Goal: Information Seeking & Learning: Learn about a topic

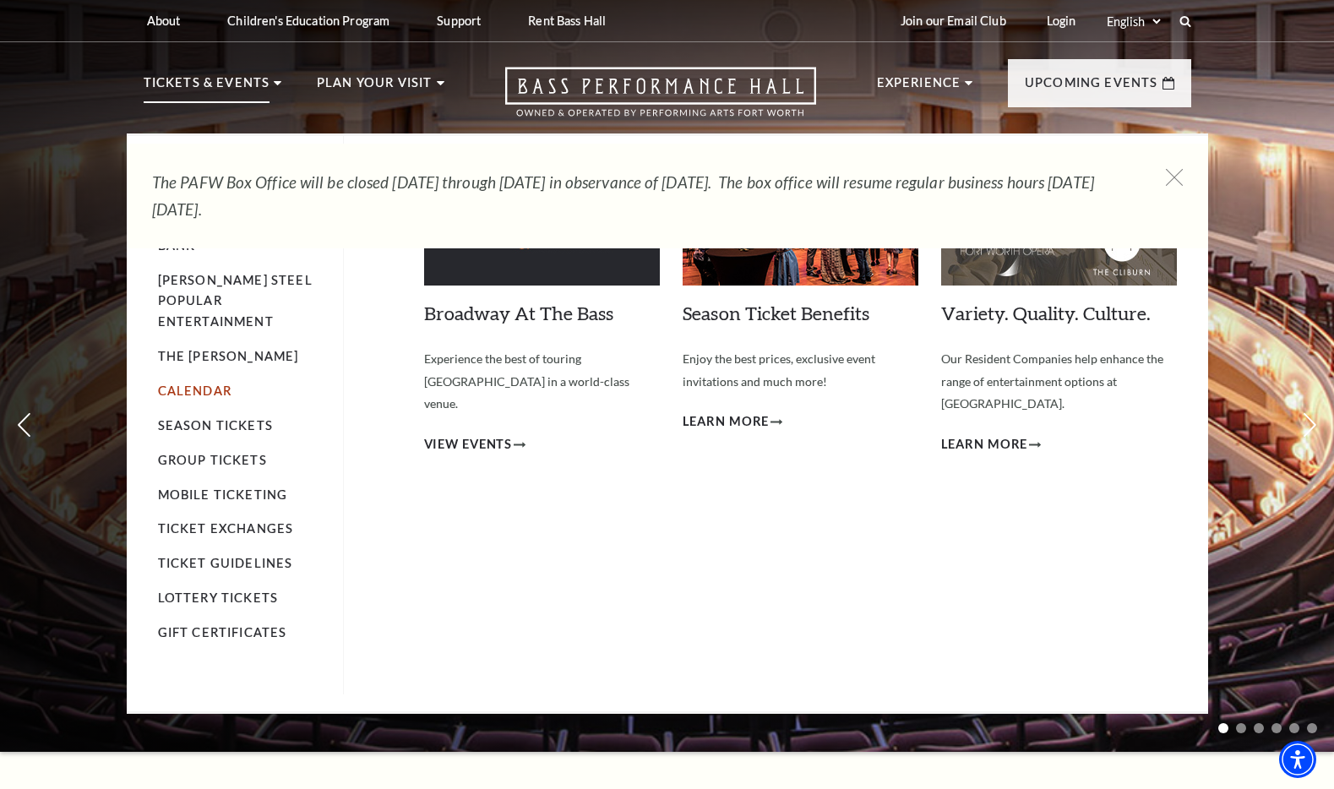
click at [183, 384] on link "Calendar" at bounding box center [195, 391] width 74 height 14
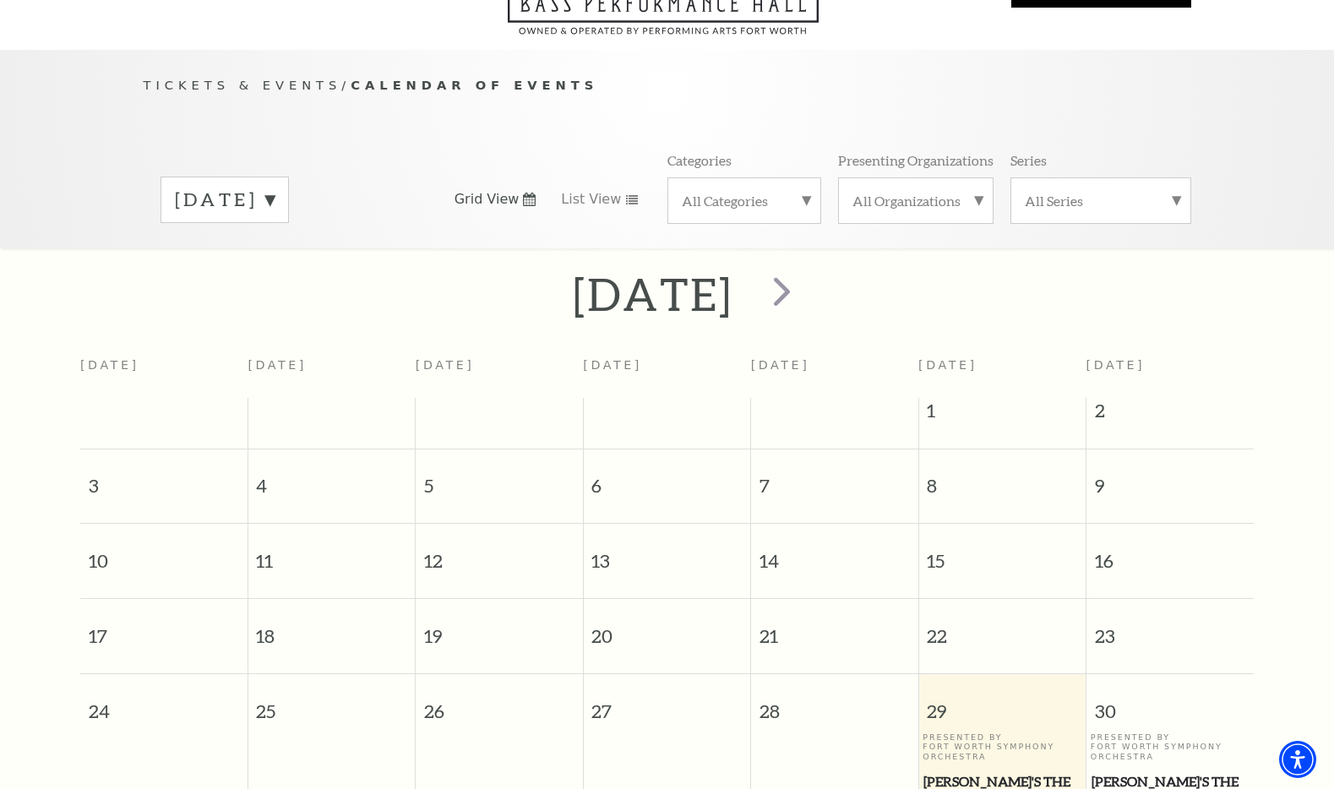
scroll to position [121, 0]
click at [806, 267] on span "next" at bounding box center [782, 291] width 48 height 48
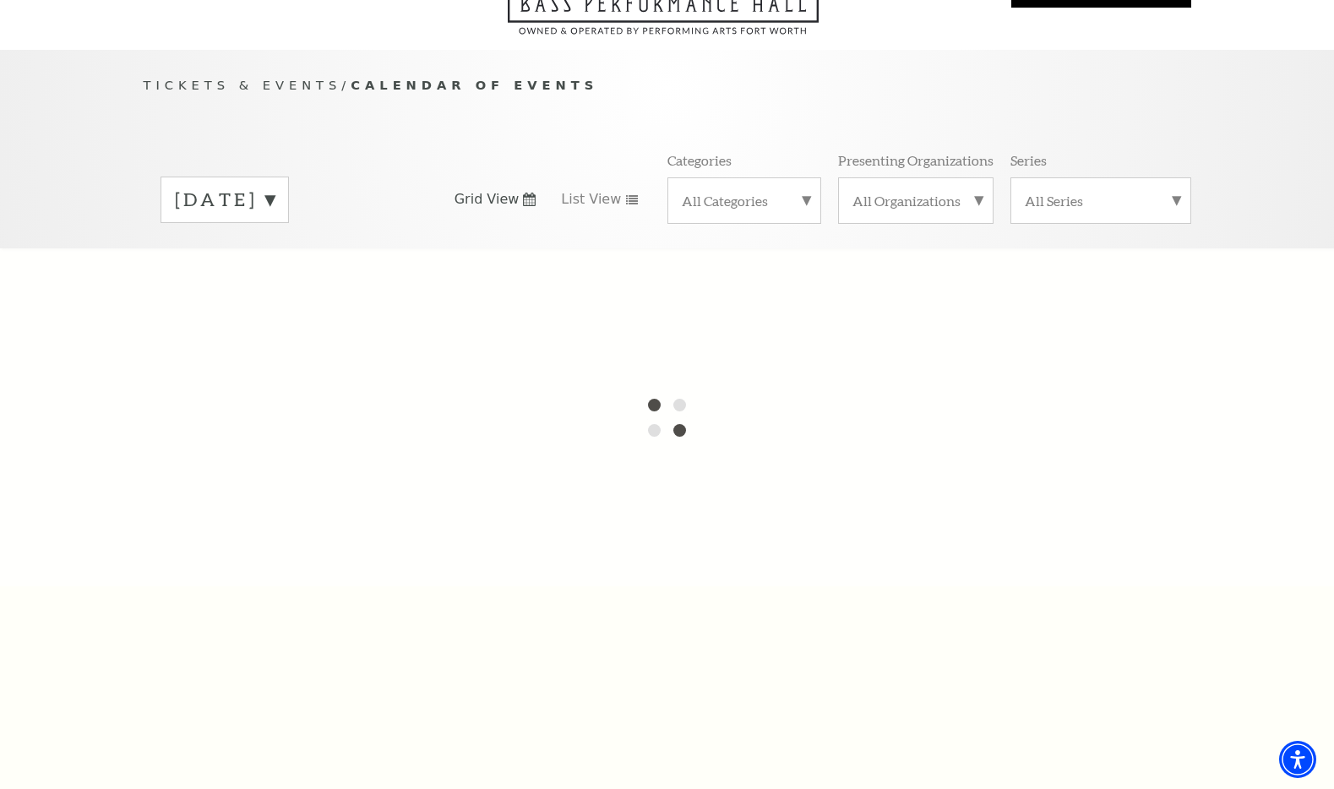
click at [275, 187] on label "August 2025" at bounding box center [225, 200] width 100 height 26
click at [275, 221] on label "September 2025" at bounding box center [225, 235] width 100 height 36
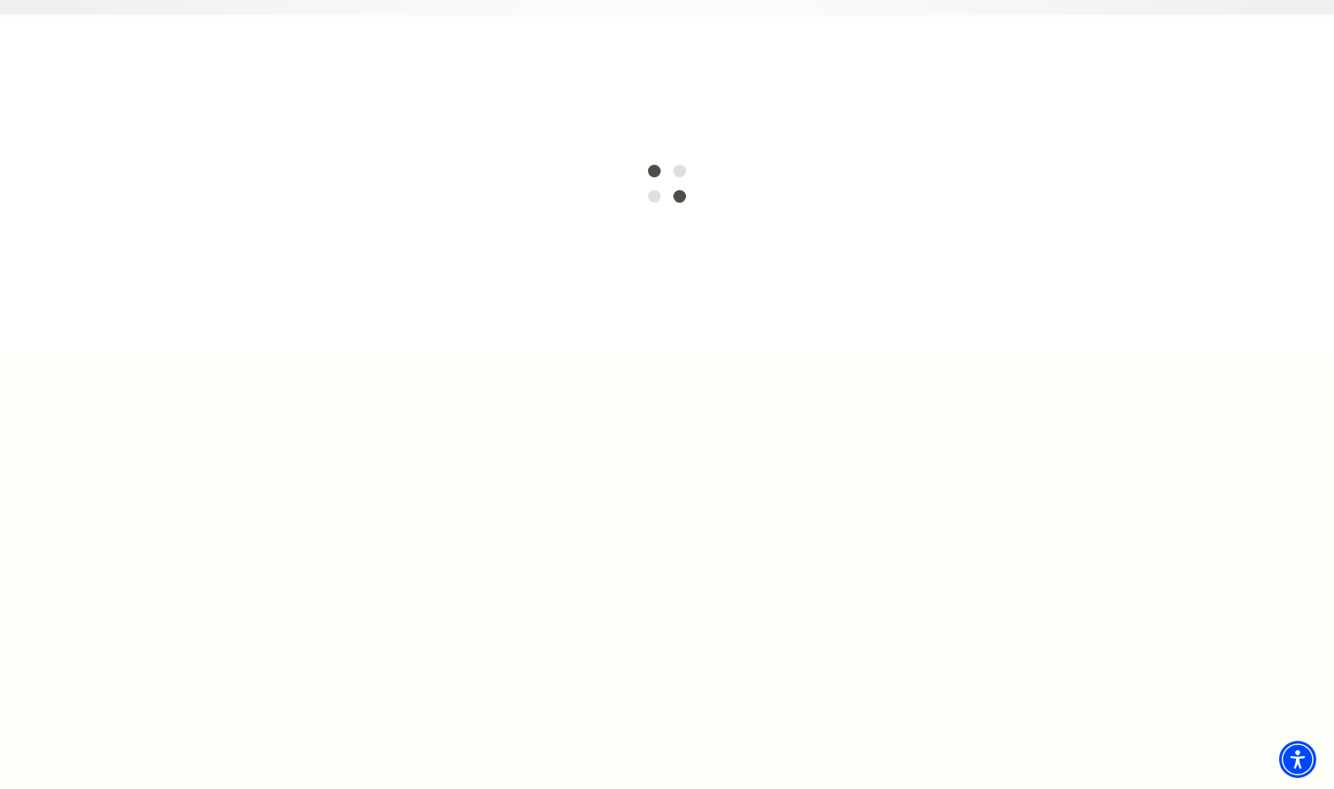
scroll to position [356, 0]
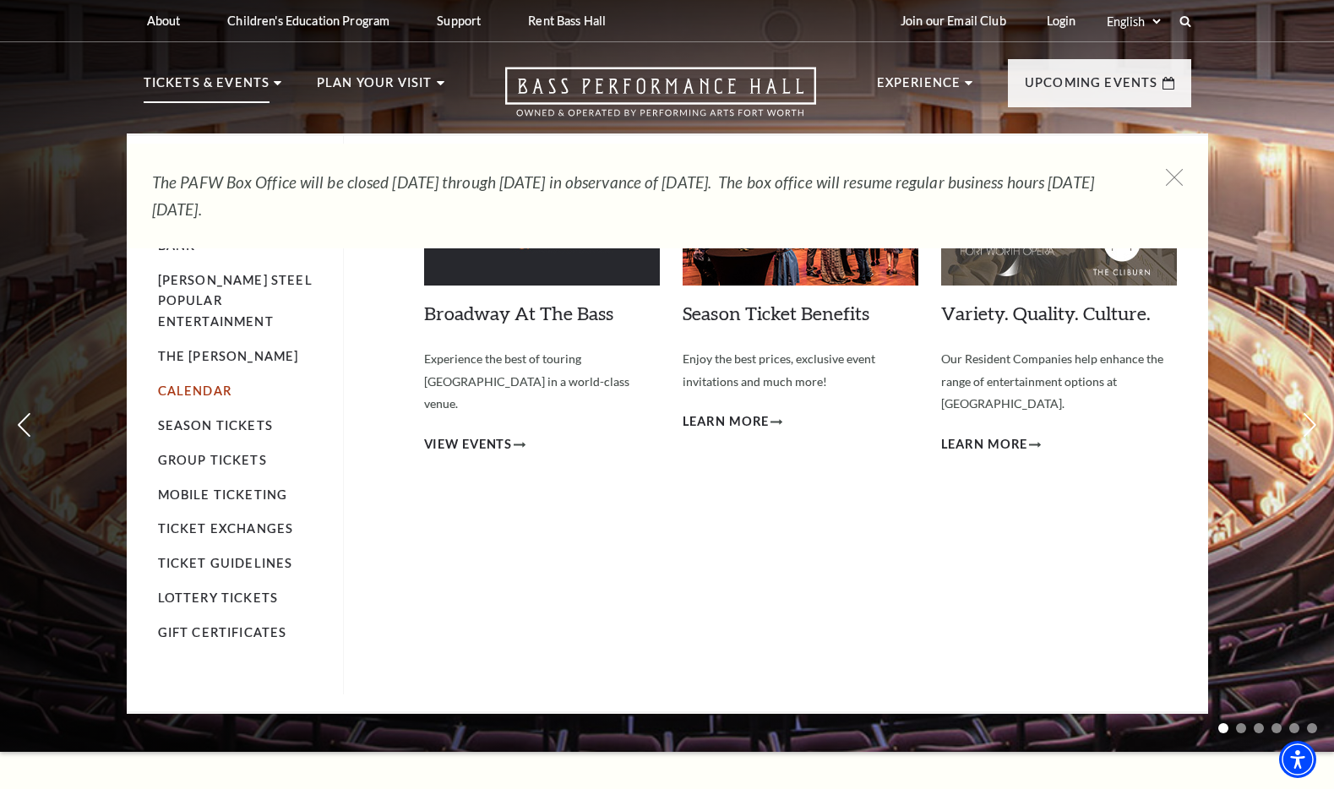
click at [203, 384] on link "Calendar" at bounding box center [195, 391] width 74 height 14
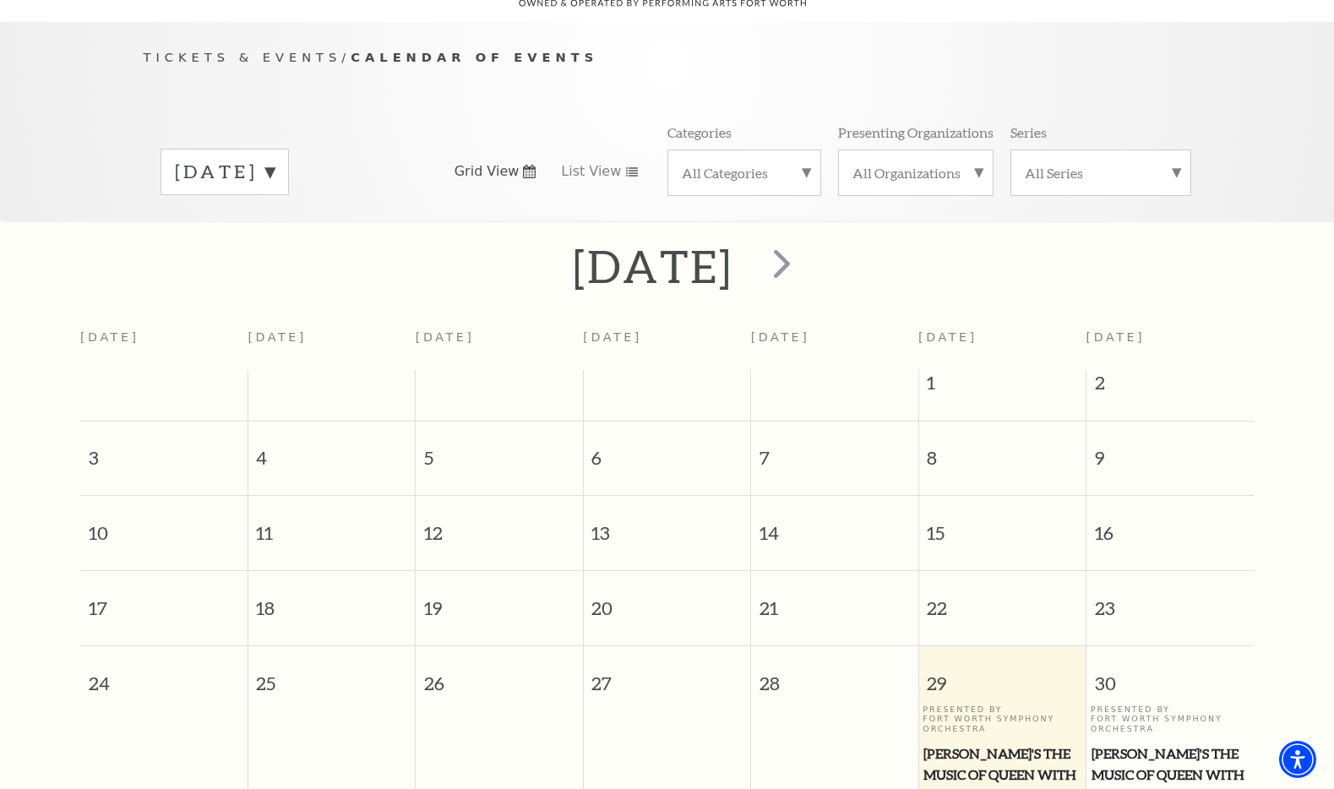
scroll to position [149, 0]
click at [275, 159] on label "August 2025" at bounding box center [225, 172] width 100 height 26
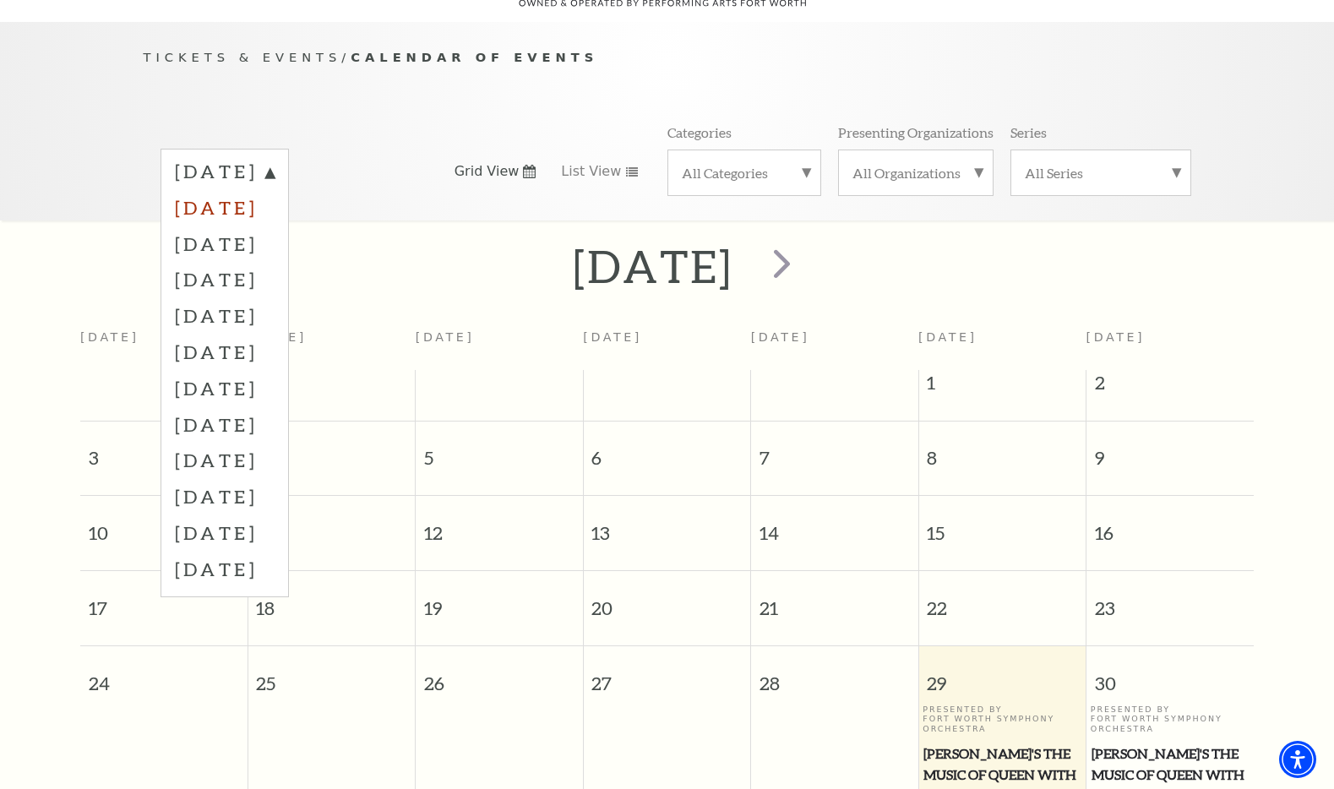
click at [275, 189] on label "September 2025" at bounding box center [225, 207] width 100 height 36
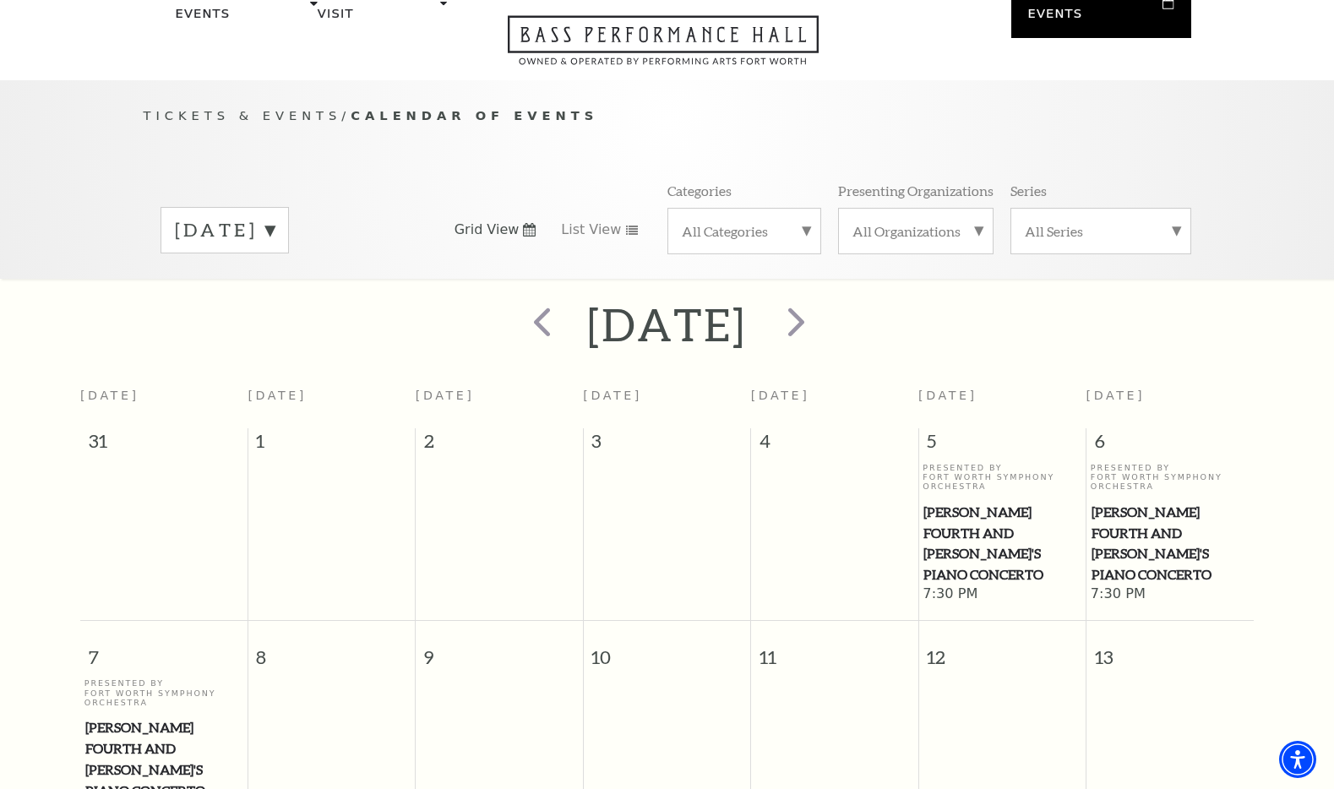
scroll to position [83, 0]
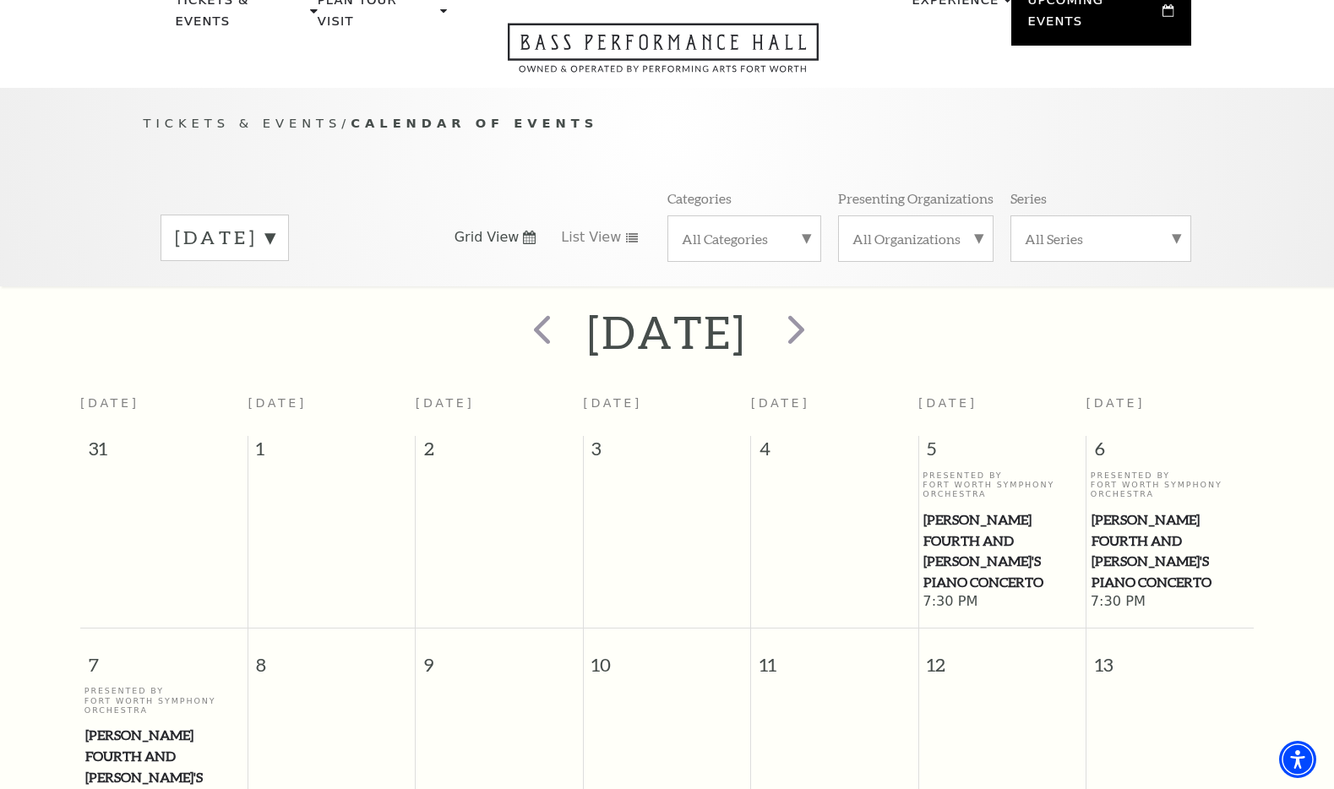
click at [275, 225] on label "September 2025" at bounding box center [225, 238] width 100 height 26
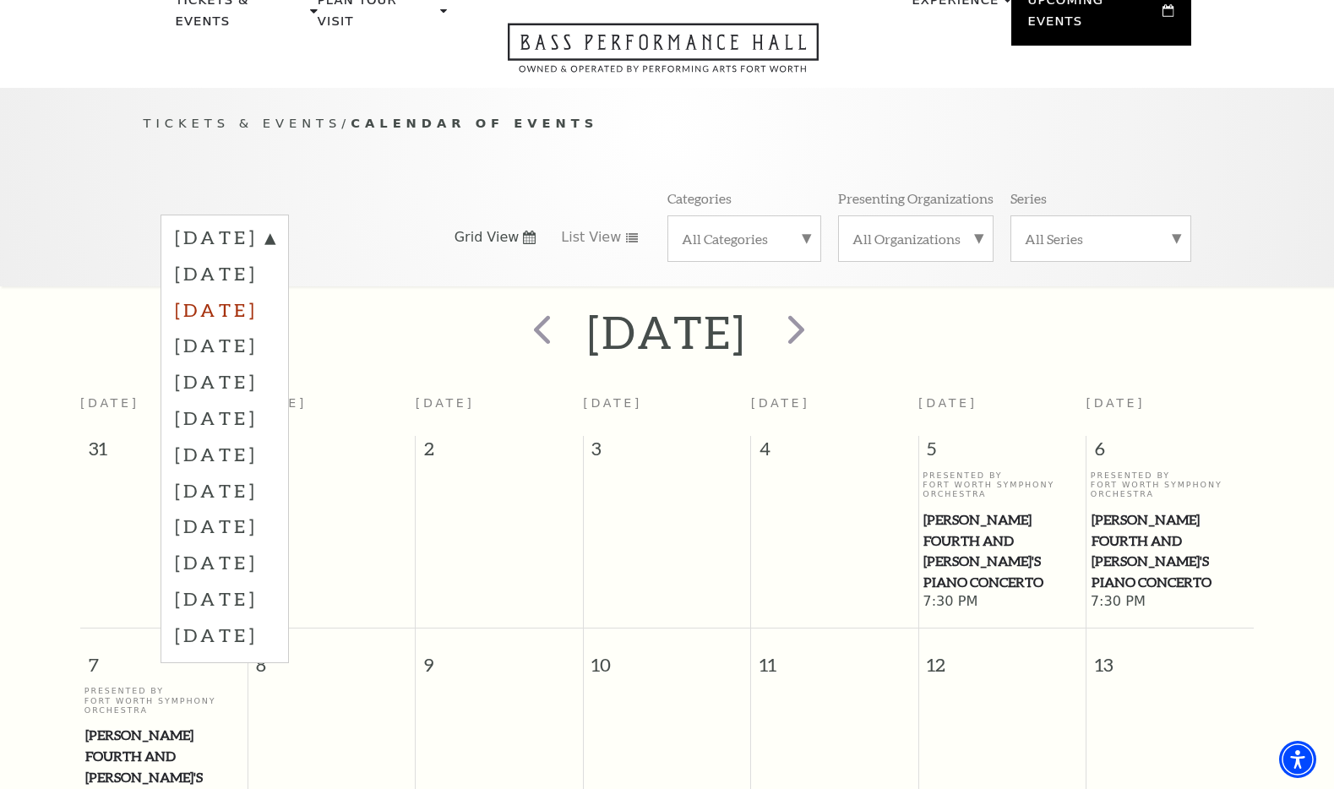
click at [275, 292] on label "October 2025" at bounding box center [225, 310] width 100 height 36
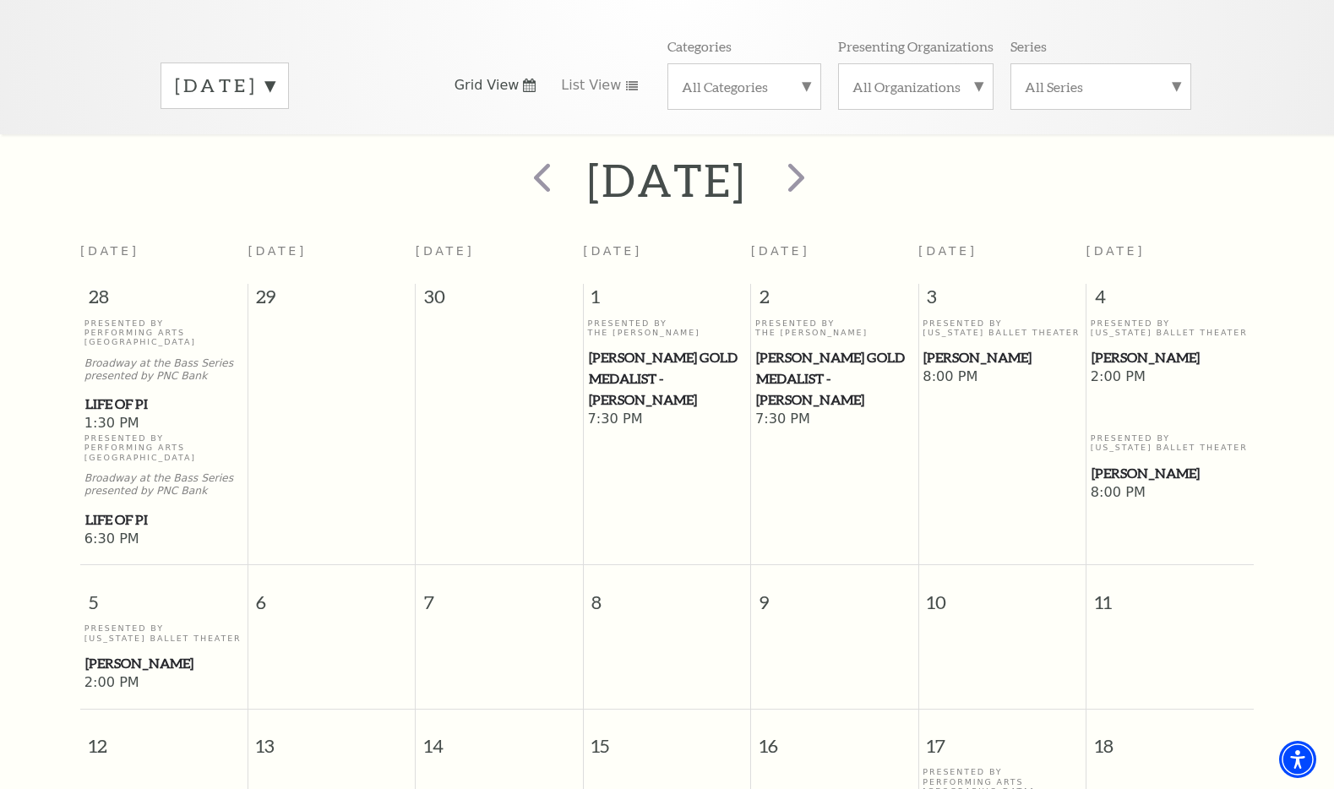
scroll to position [210, 0]
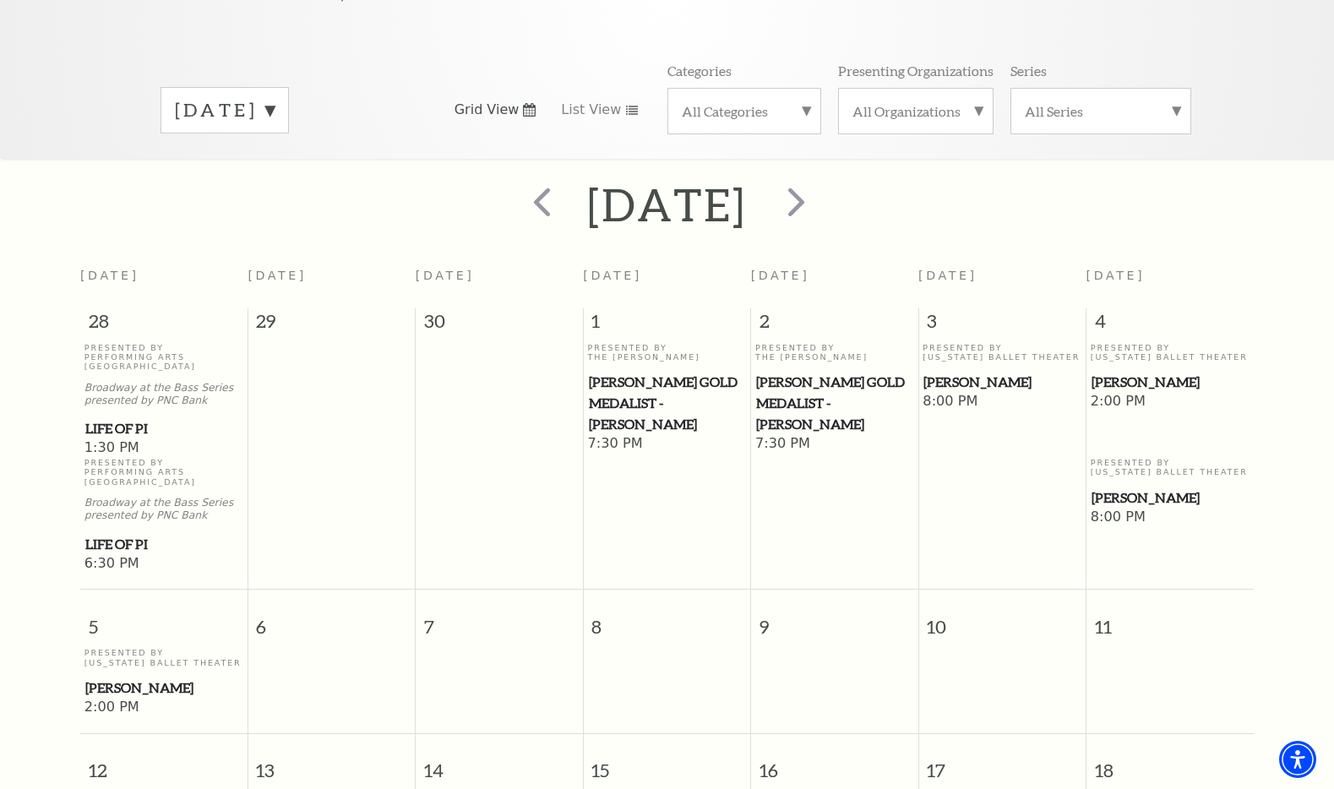
click at [275, 97] on label "October 2025" at bounding box center [225, 110] width 100 height 26
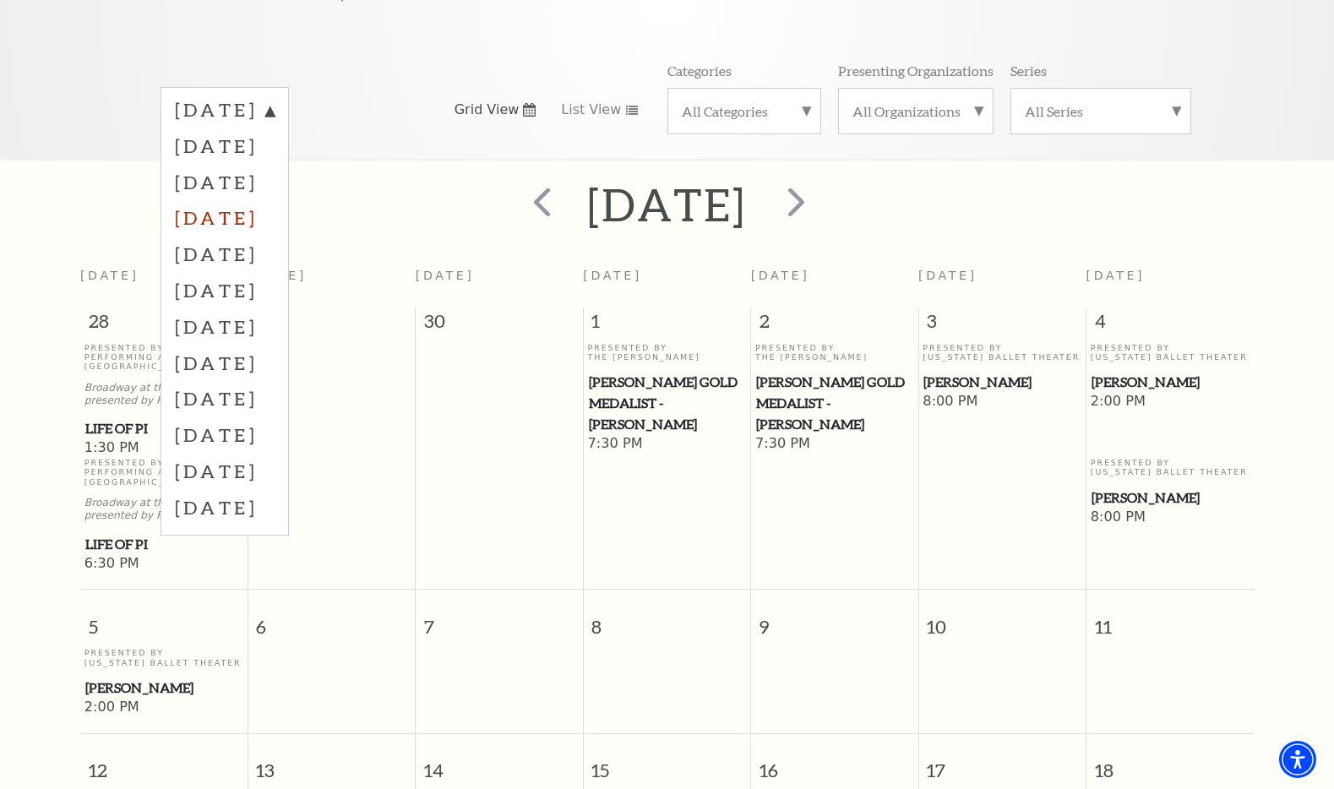
click at [275, 199] on label "November 2025" at bounding box center [225, 217] width 100 height 36
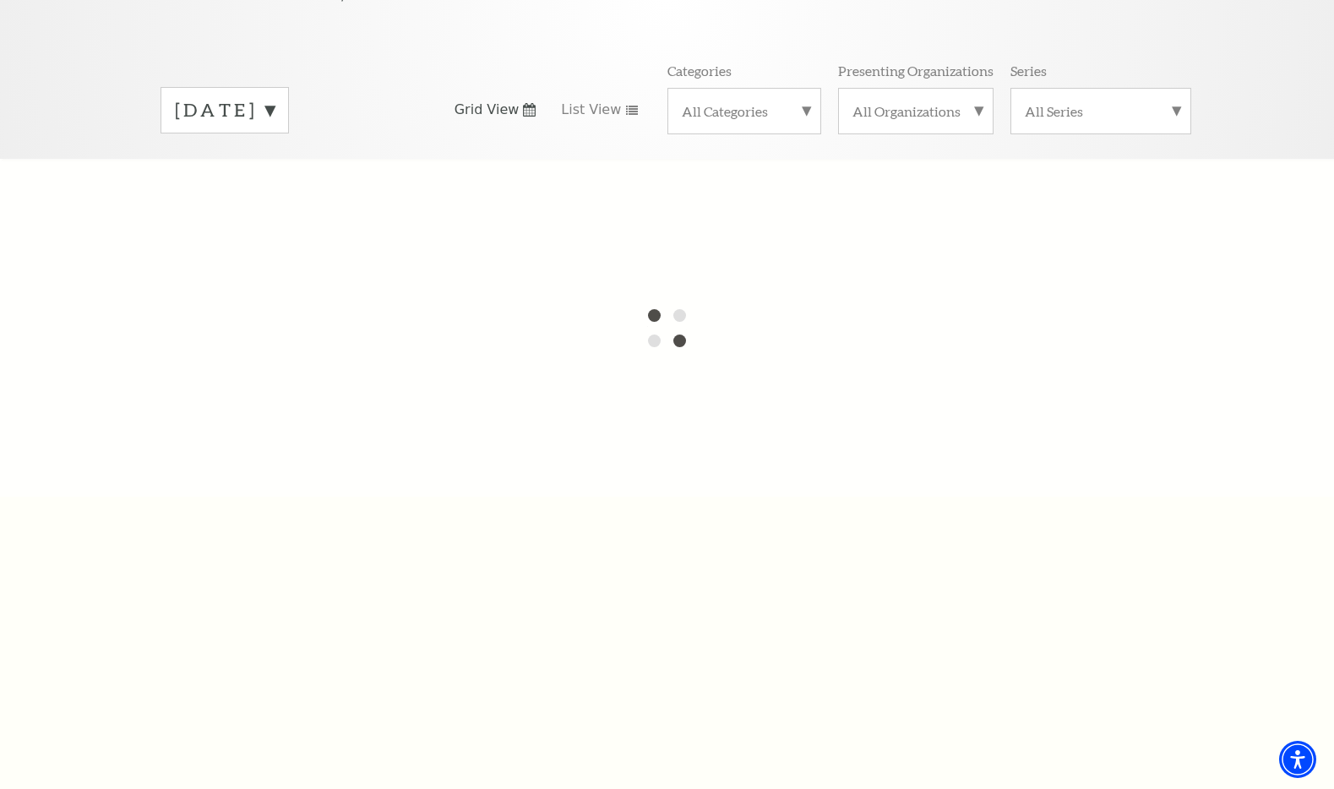
click at [275, 97] on label "October 2025" at bounding box center [225, 110] width 100 height 26
